Goal: Use online tool/utility: Utilize a website feature to perform a specific function

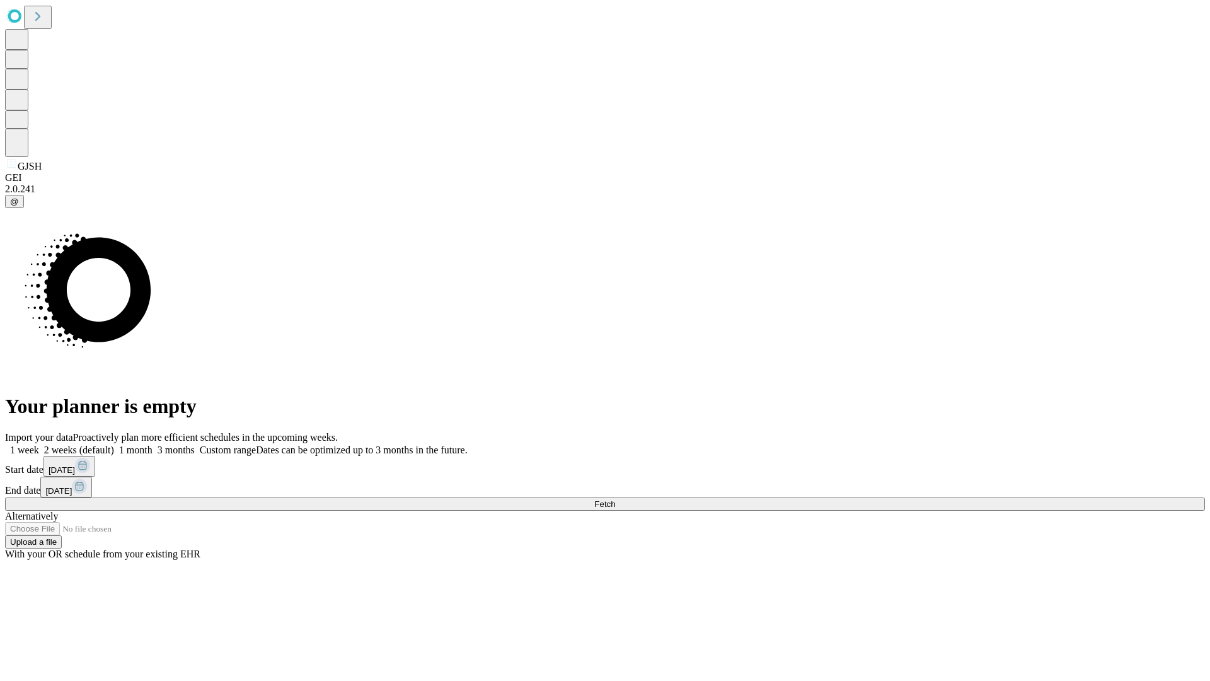
click at [615, 499] on span "Fetch" at bounding box center [604, 503] width 21 height 9
